Goal: Task Accomplishment & Management: Manage account settings

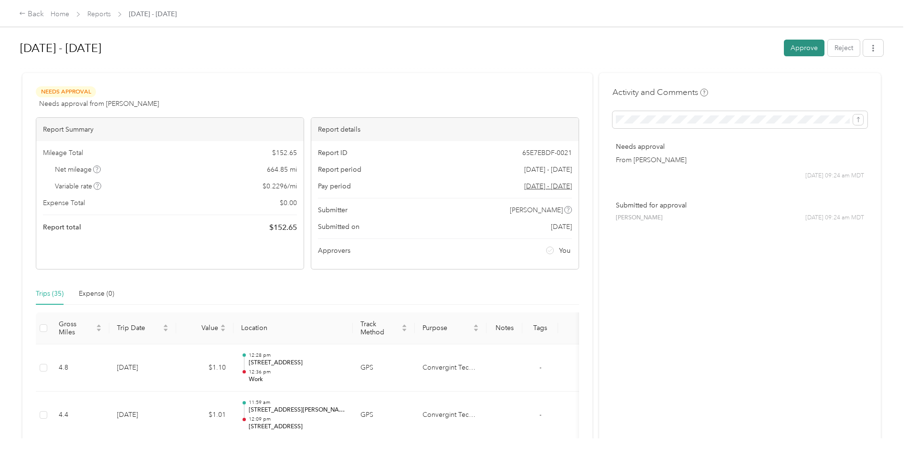
click at [800, 48] on button "Approve" at bounding box center [804, 48] width 41 height 17
